Goal: Task Accomplishment & Management: Manage account settings

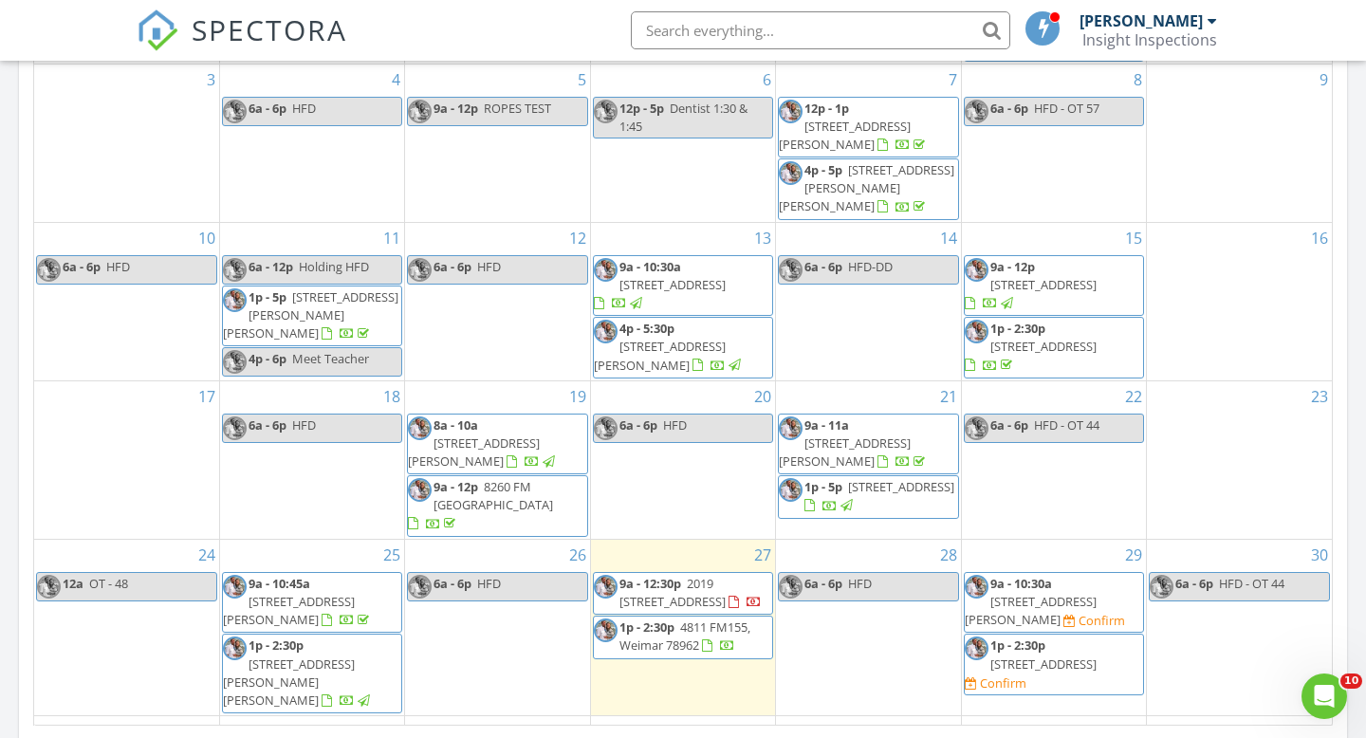
click at [1073, 593] on span "3818 Markwardt Rd, Round Top 78954" at bounding box center [1031, 610] width 132 height 35
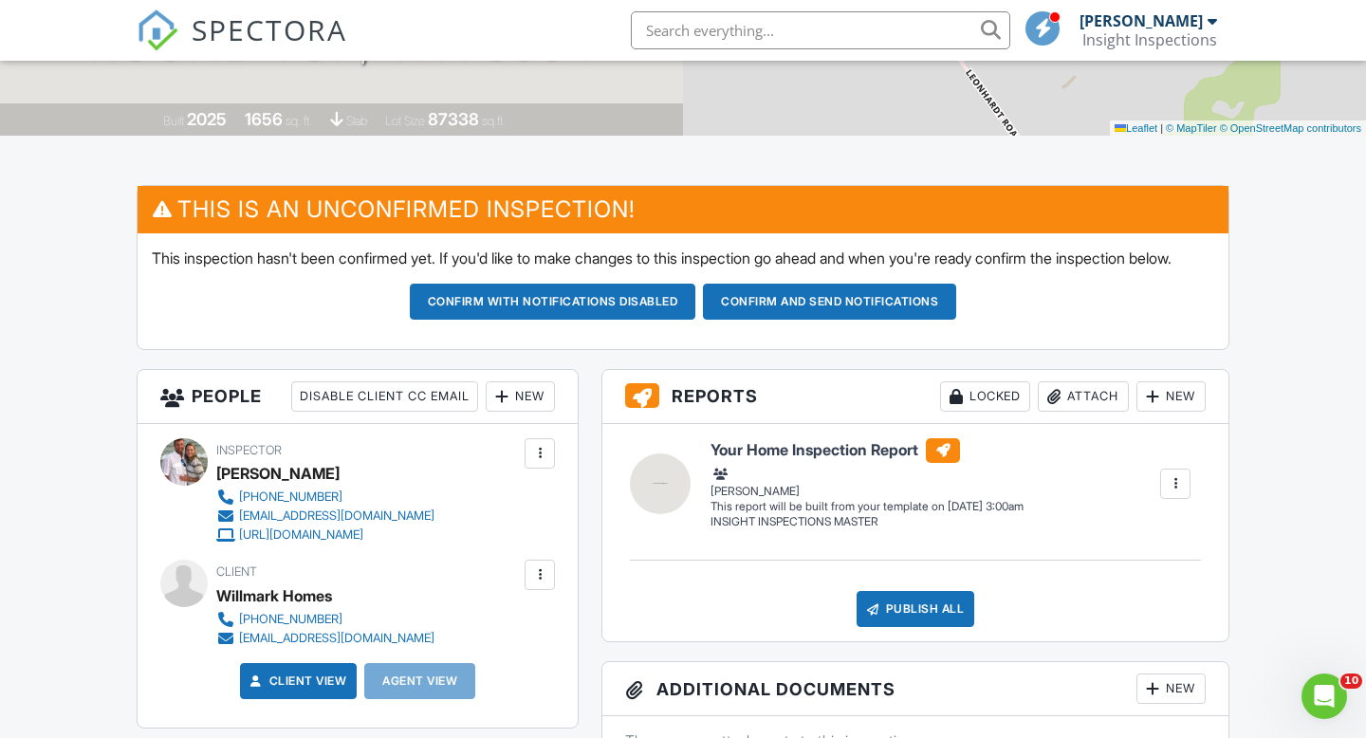
scroll to position [316, 0]
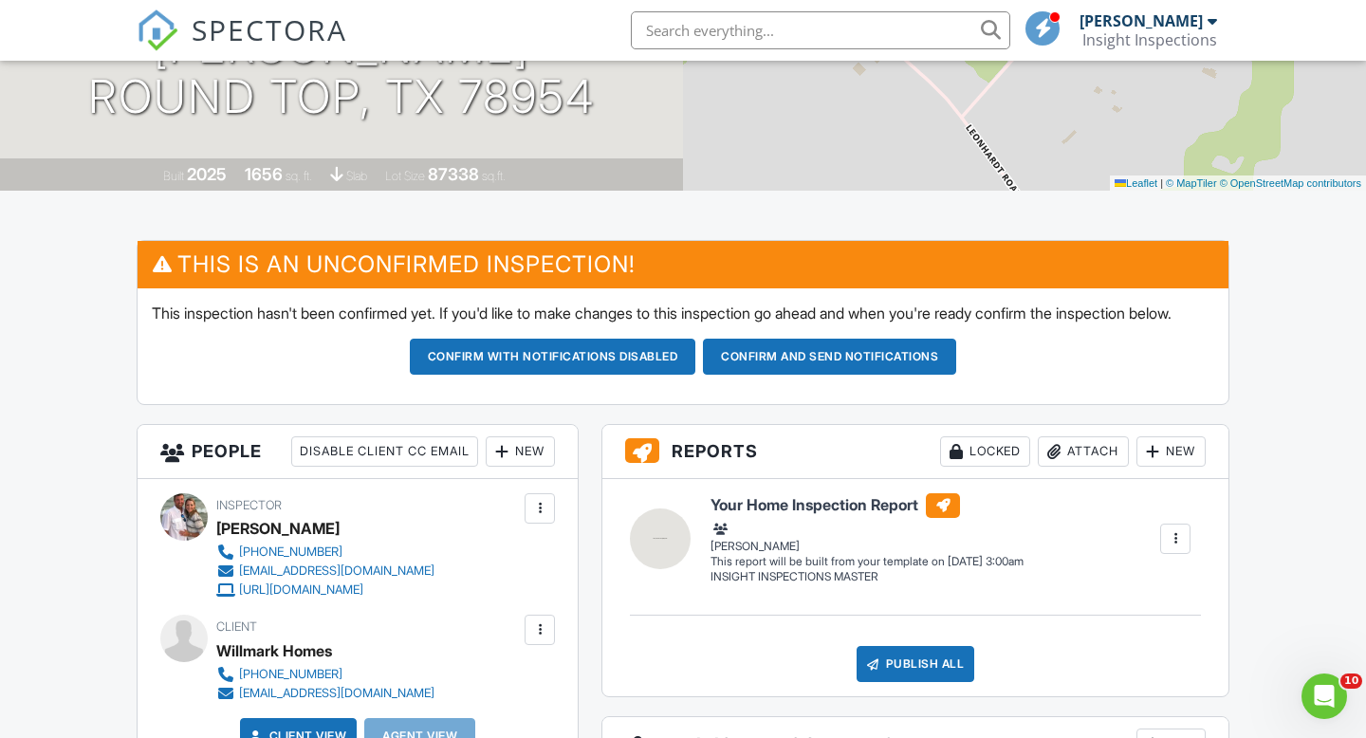
click at [696, 375] on button "Confirm and send notifications" at bounding box center [553, 357] width 286 height 36
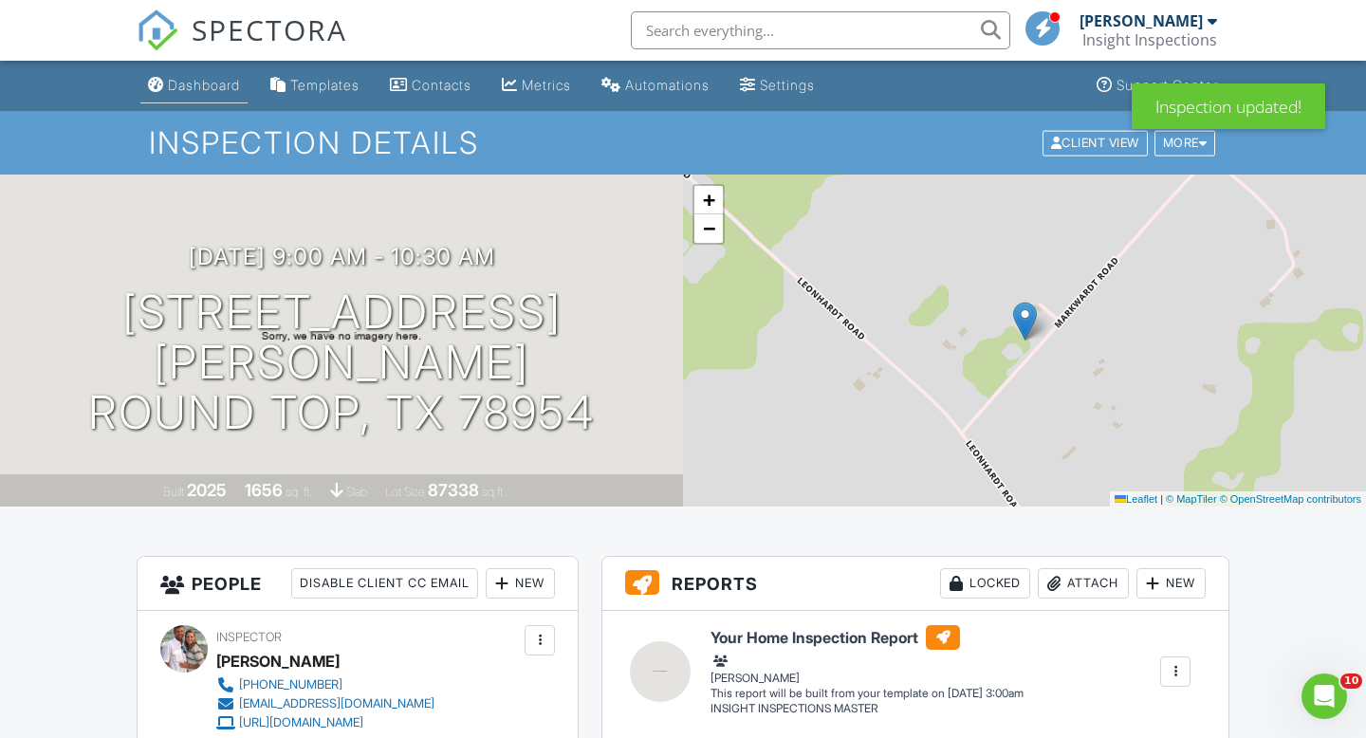
click at [222, 82] on div "Dashboard" at bounding box center [204, 85] width 72 height 16
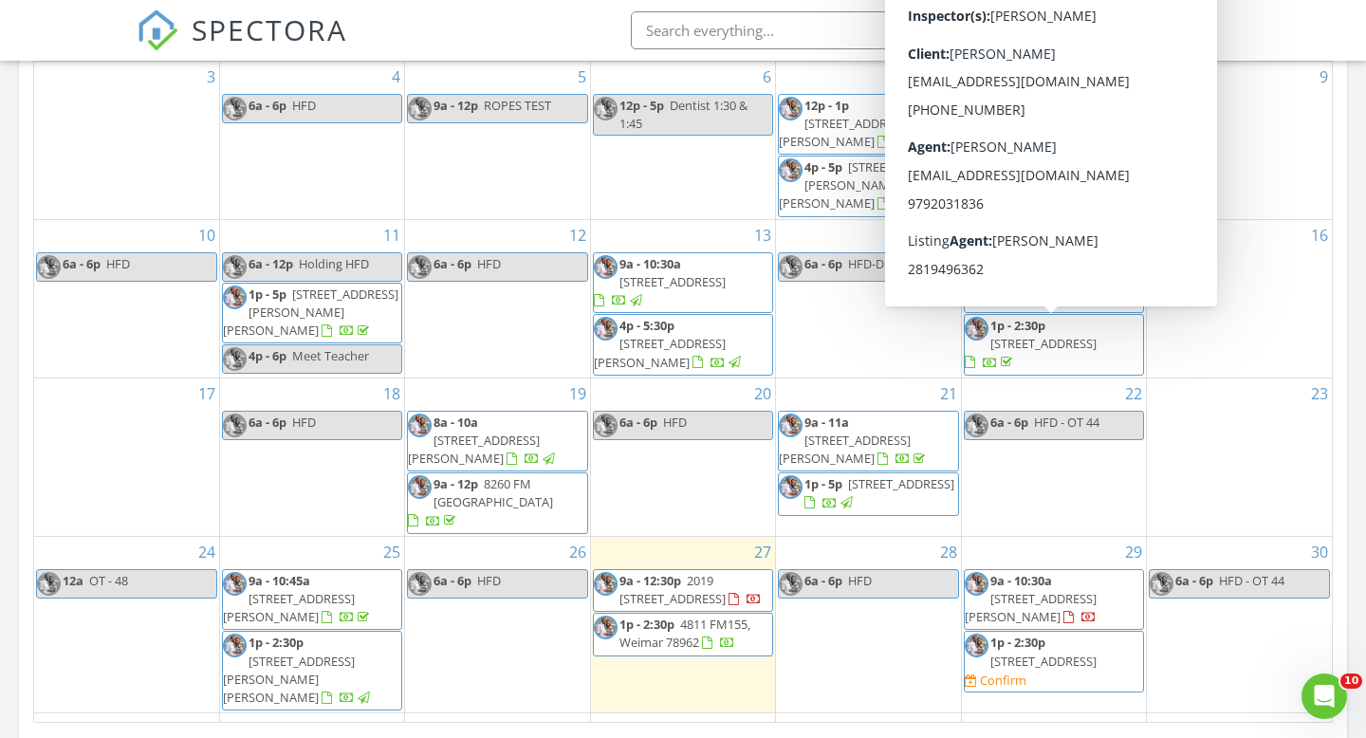
scroll to position [1021, 0]
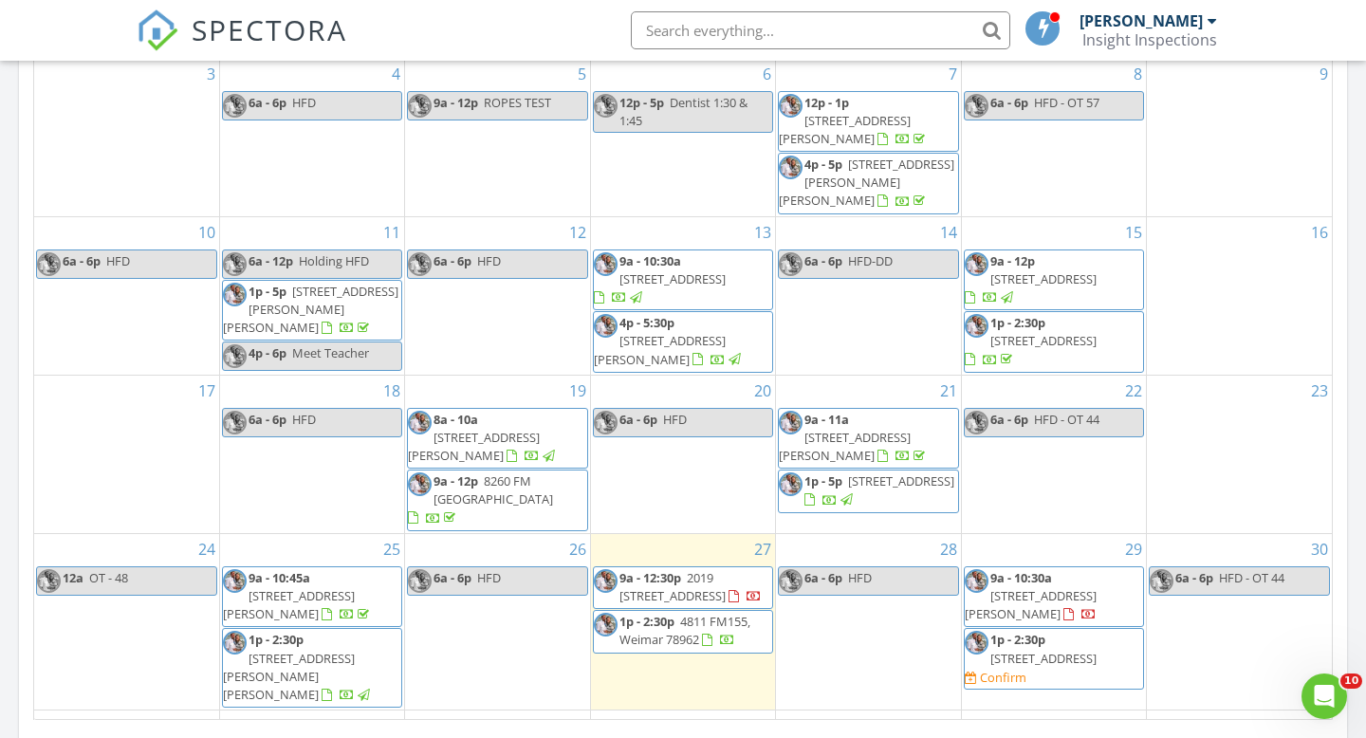
click at [1062, 650] on span "64 E Wolf St, Bellville 77418" at bounding box center [1043, 658] width 106 height 17
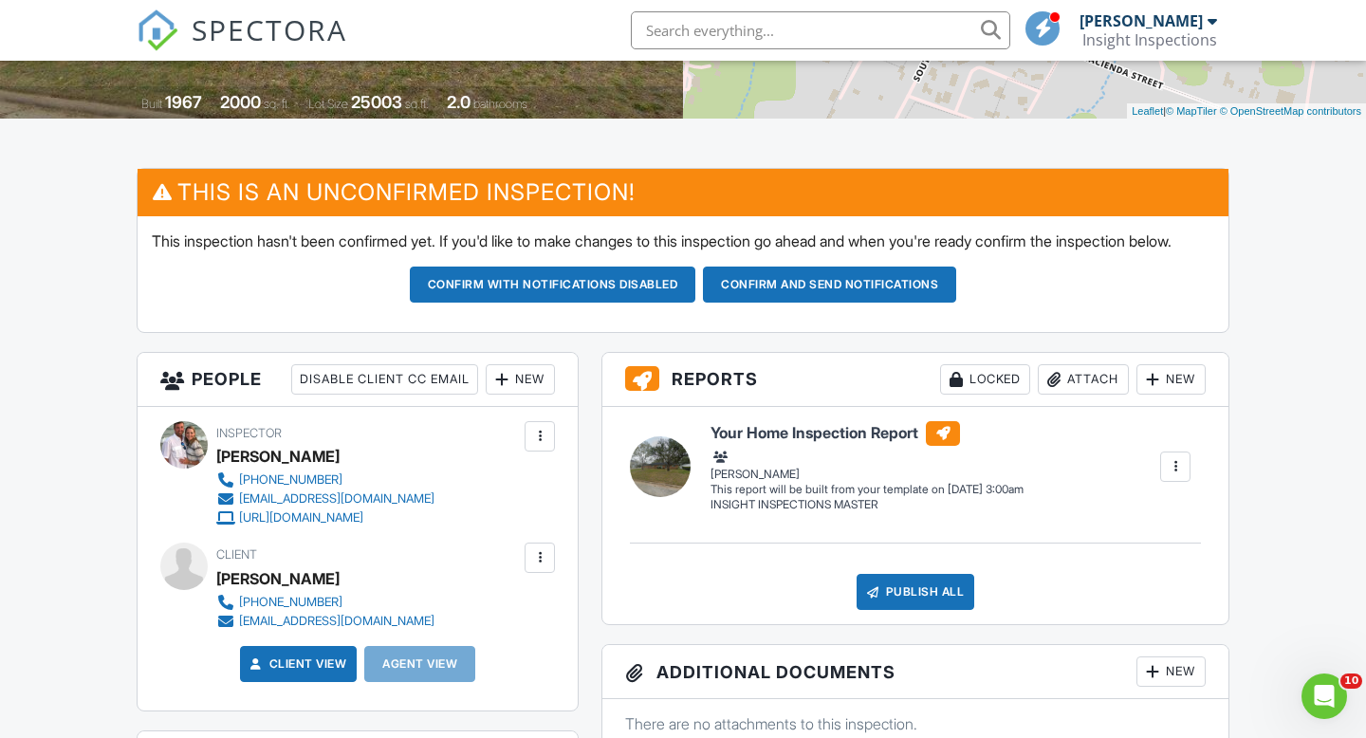
scroll to position [338, 0]
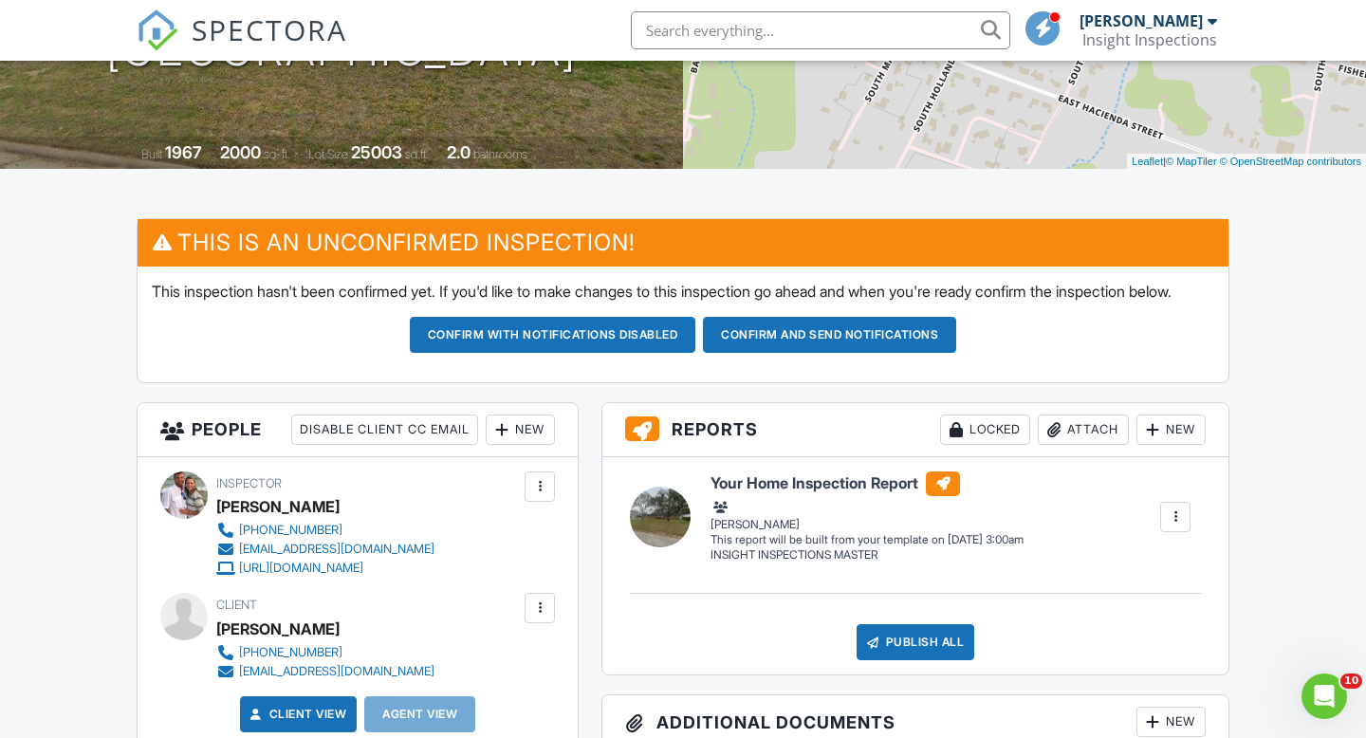
click at [696, 353] on button "Confirm and send notifications" at bounding box center [553, 335] width 286 height 36
